Goal: Find specific fact

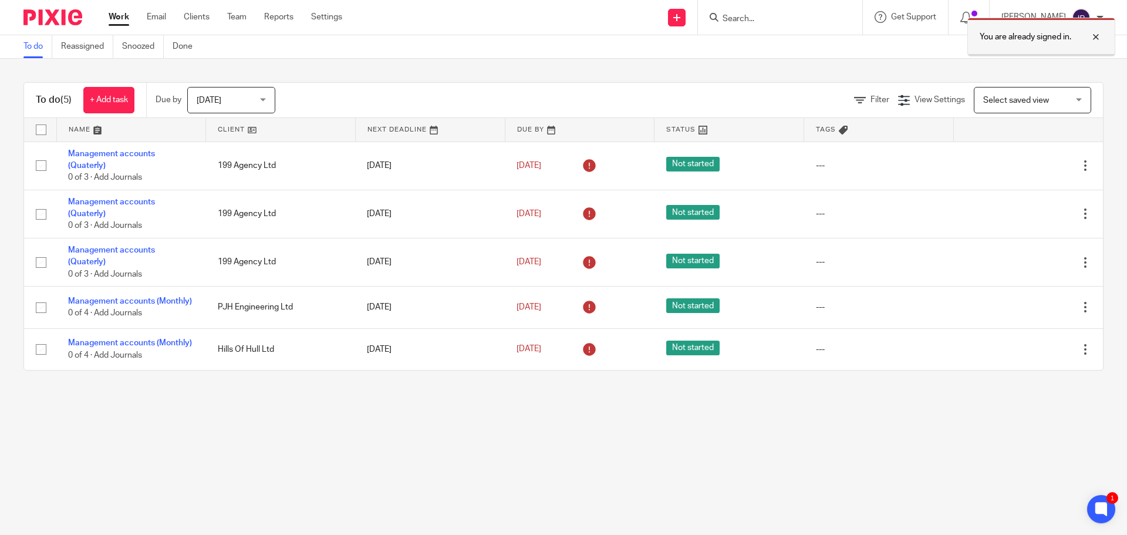
click at [1094, 36] on div at bounding box center [1087, 37] width 32 height 14
click at [754, 20] on input "Search" at bounding box center [774, 19] width 106 height 11
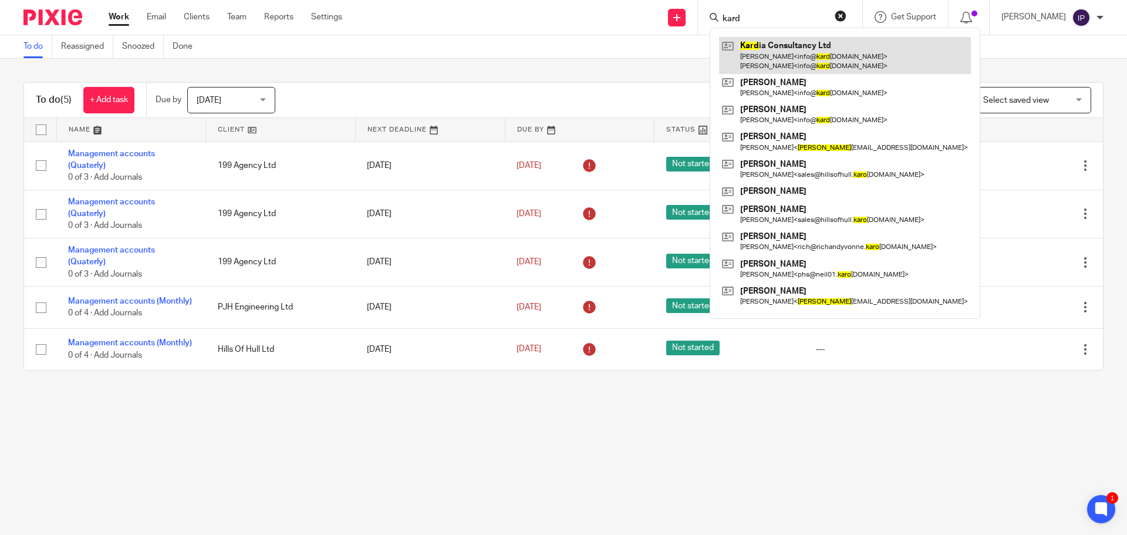
type input "kard"
click at [805, 49] on link at bounding box center [845, 55] width 252 height 36
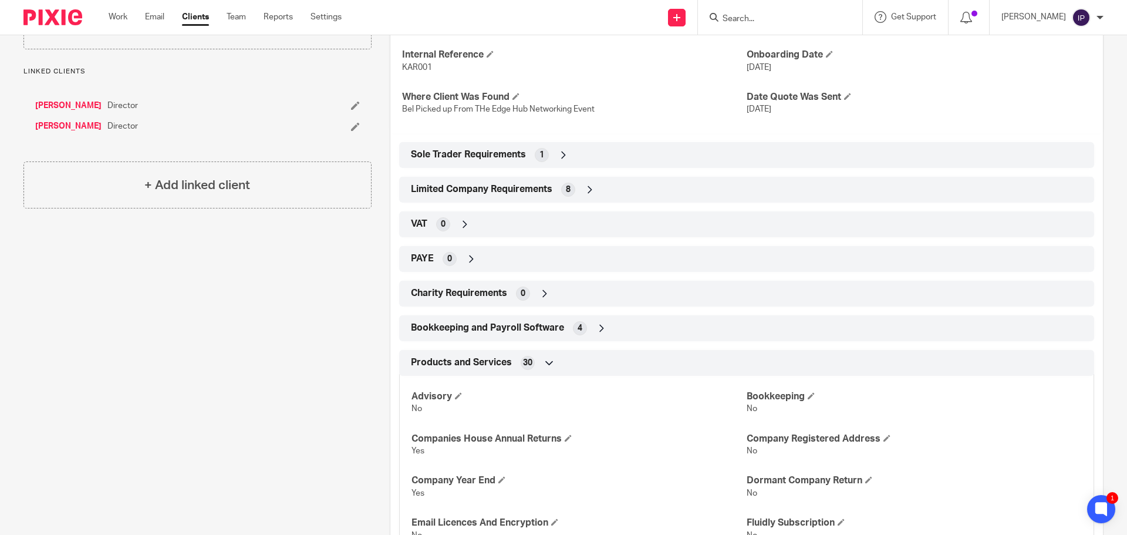
scroll to position [352, 0]
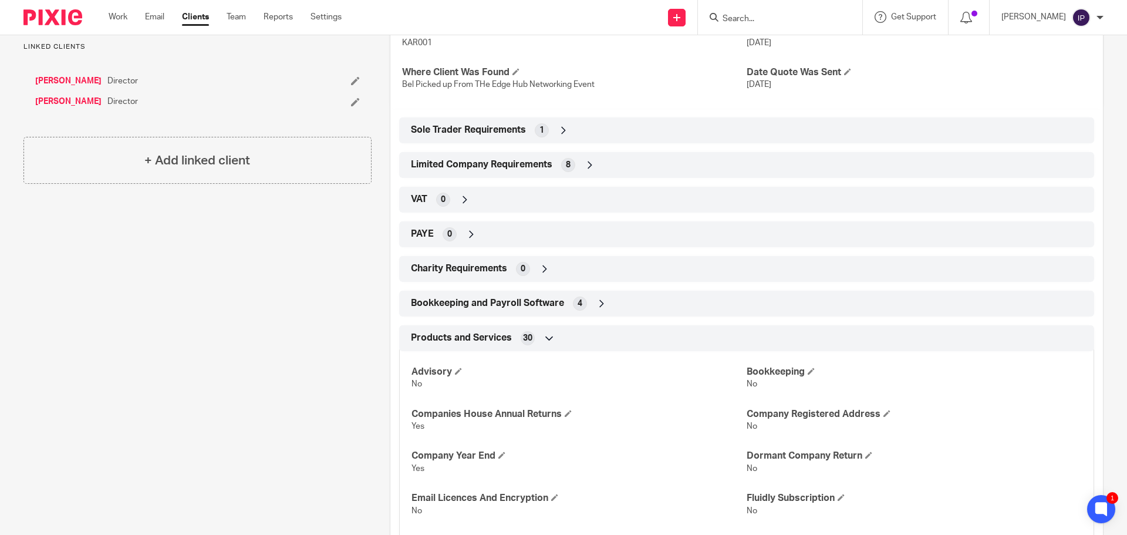
click at [465, 163] on span "Limited Company Requirements" at bounding box center [481, 164] width 141 height 12
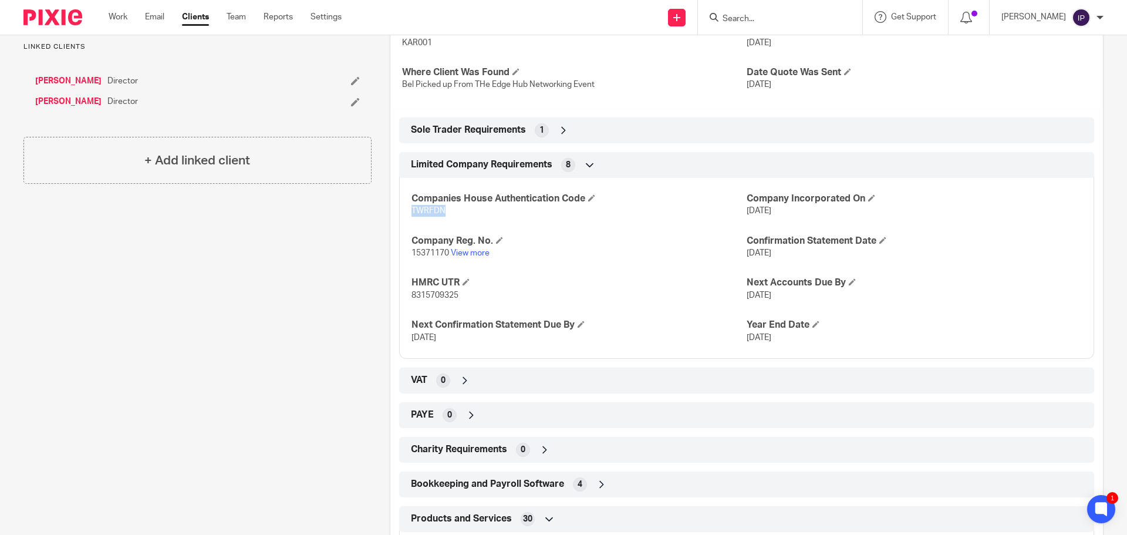
drag, startPoint x: 443, startPoint y: 208, endPoint x: 409, endPoint y: 209, distance: 33.5
click at [412, 209] on p "TWRFDN" at bounding box center [579, 211] width 335 height 12
copy span "TWRFDN"
